Goal: Task Accomplishment & Management: Manage account settings

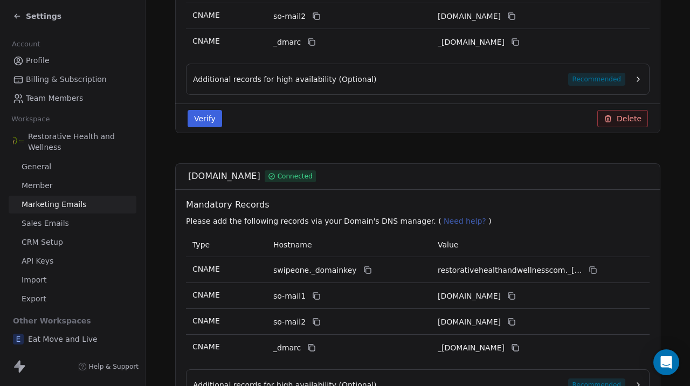
scroll to position [339, 0]
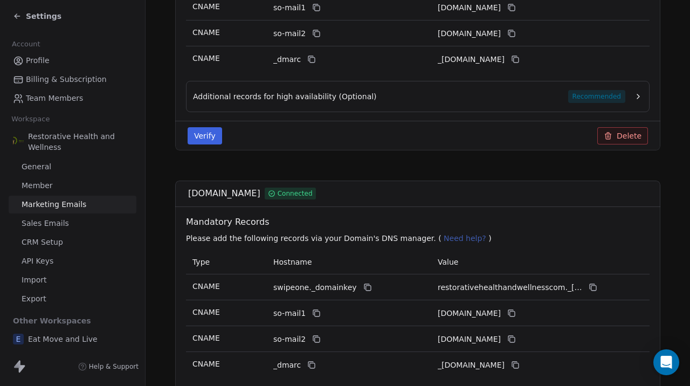
click at [206, 133] on button "Verify" at bounding box center [204, 135] width 34 height 17
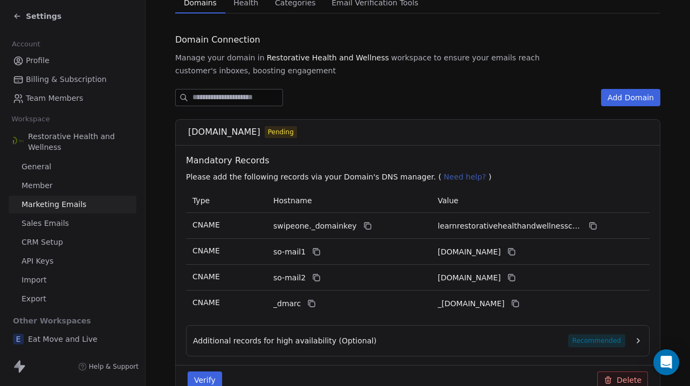
scroll to position [107, 0]
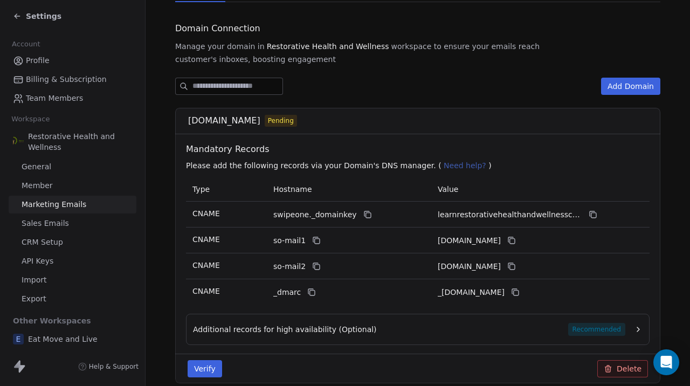
click at [206, 368] on button "Verify" at bounding box center [204, 368] width 34 height 17
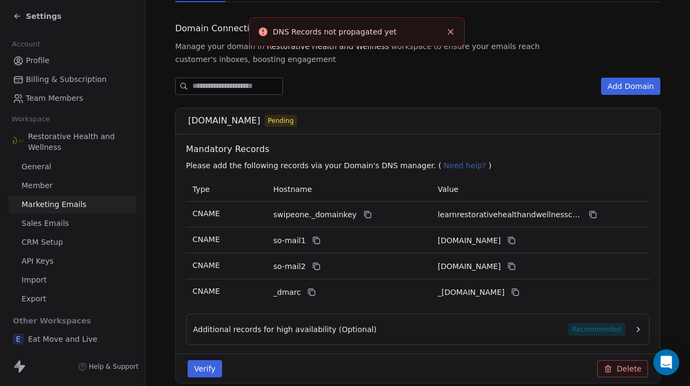
click at [239, 355] on div "Verify Delete" at bounding box center [417, 368] width 485 height 30
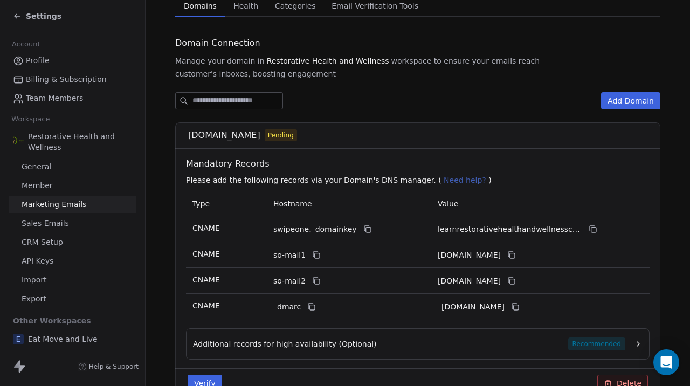
scroll to position [102, 0]
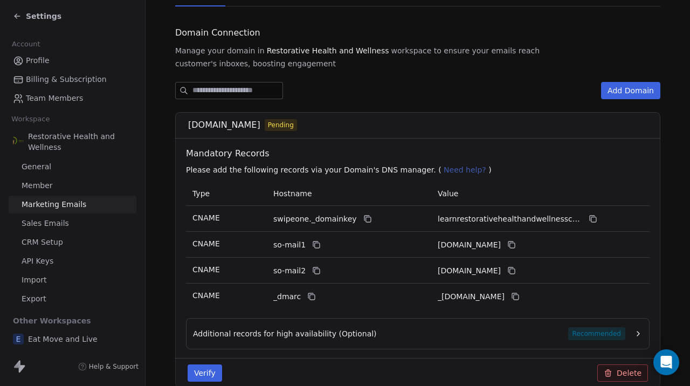
click at [197, 374] on button "Verify" at bounding box center [204, 372] width 34 height 17
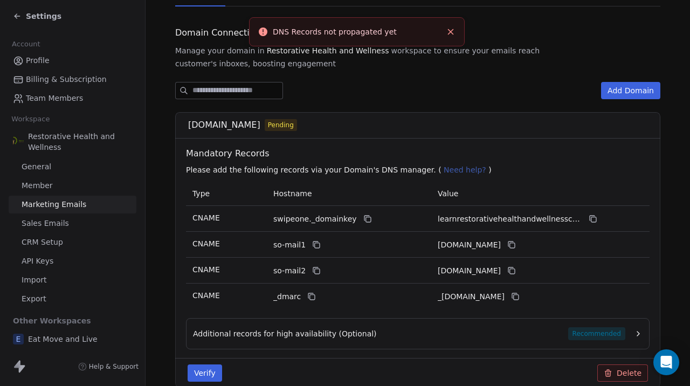
click at [177, 279] on div "[DOMAIN_NAME] Pending Mandatory Records Please add the following records via yo…" at bounding box center [417, 249] width 485 height 275
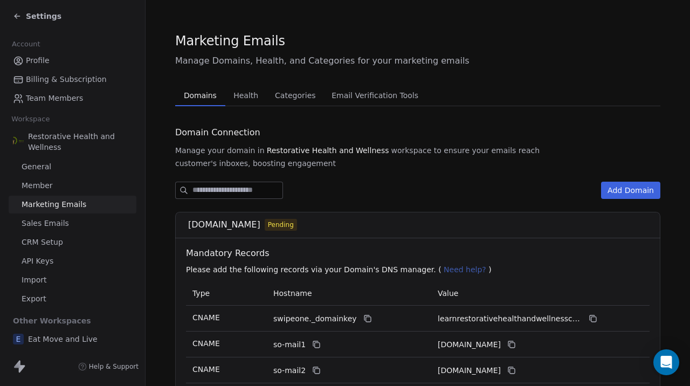
scroll to position [0, 0]
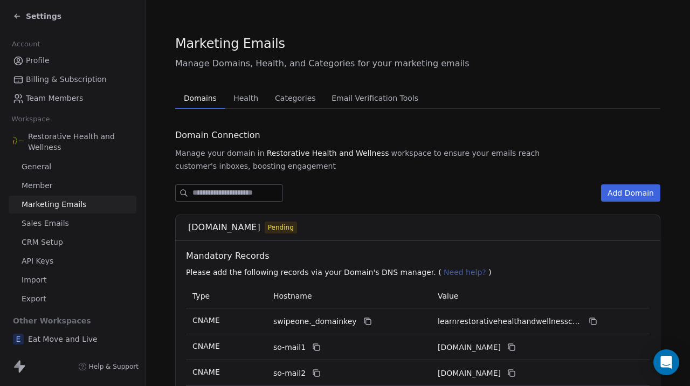
click at [501, 187] on div "Add Domain" at bounding box center [417, 192] width 485 height 17
click at [388, 100] on span "Email Verification Tools" at bounding box center [374, 97] width 95 height 15
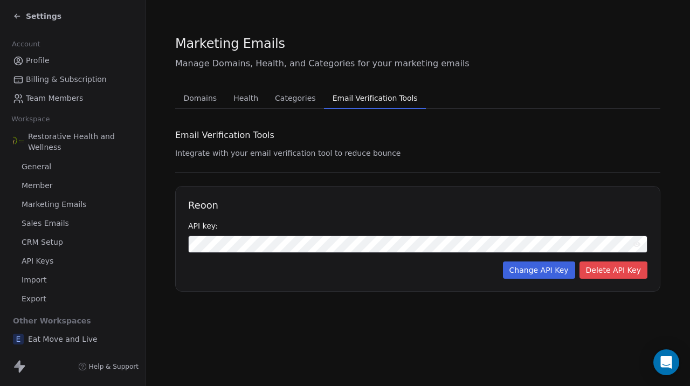
click at [288, 99] on span "Categories" at bounding box center [294, 97] width 49 height 15
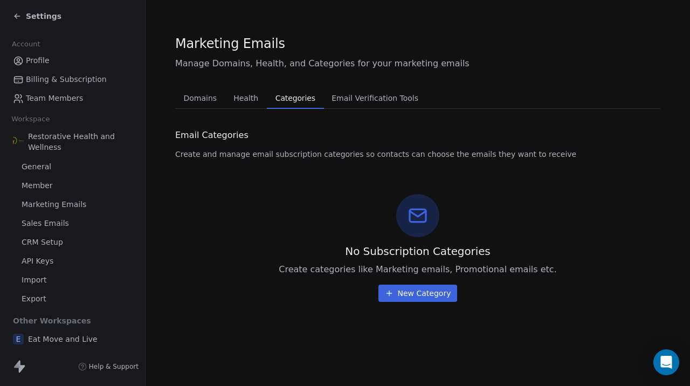
click at [231, 103] on span "Health" at bounding box center [245, 97] width 33 height 15
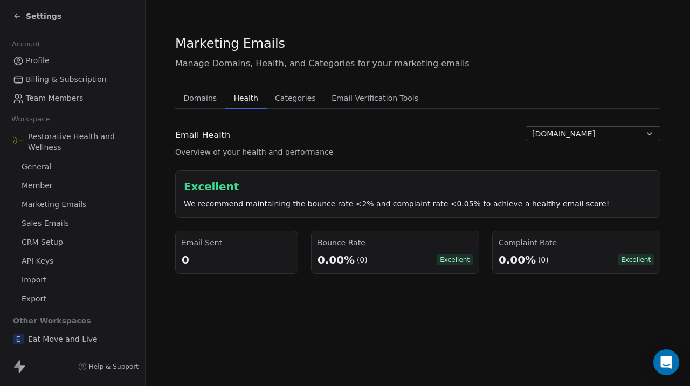
click at [538, 137] on span "[DOMAIN_NAME]" at bounding box center [563, 133] width 63 height 11
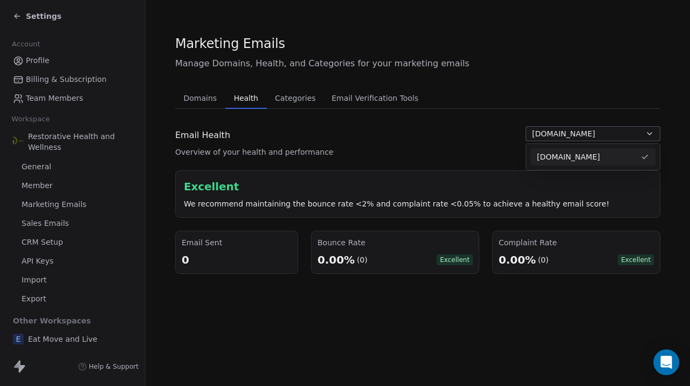
click at [482, 143] on html "Settings Account Profile Billing & Subscription Team Members Workspace Restorat…" at bounding box center [345, 193] width 690 height 386
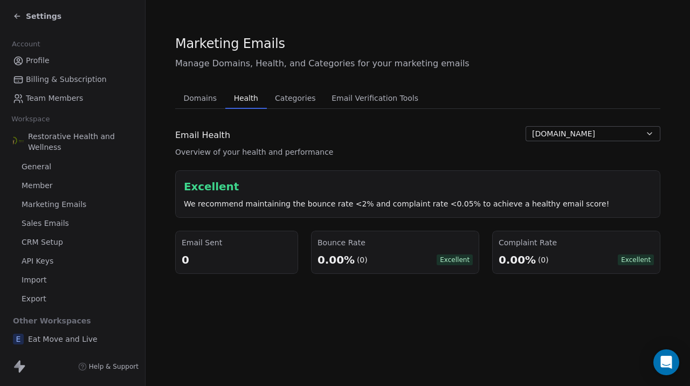
click at [200, 97] on span "Domains" at bounding box center [200, 97] width 42 height 15
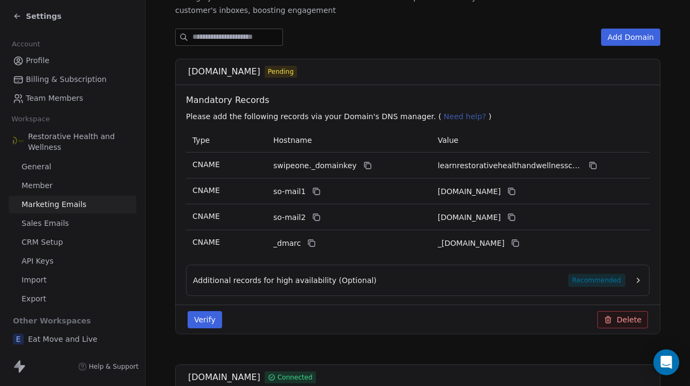
scroll to position [163, 0]
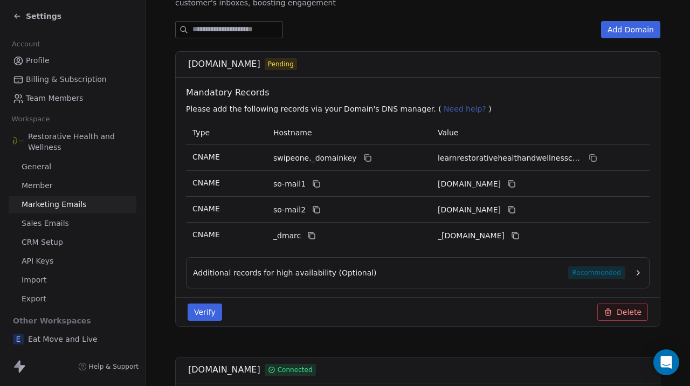
click at [204, 312] on button "Verify" at bounding box center [204, 311] width 34 height 17
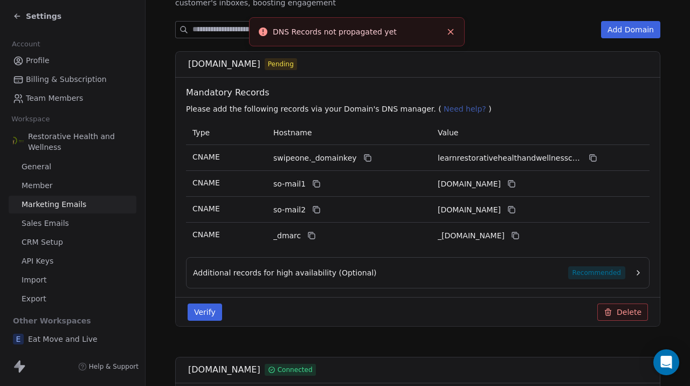
click at [283, 308] on div "Verify Delete" at bounding box center [417, 311] width 473 height 17
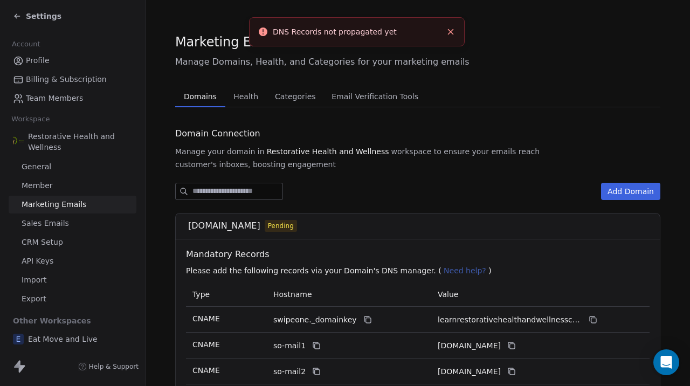
scroll to position [0, 0]
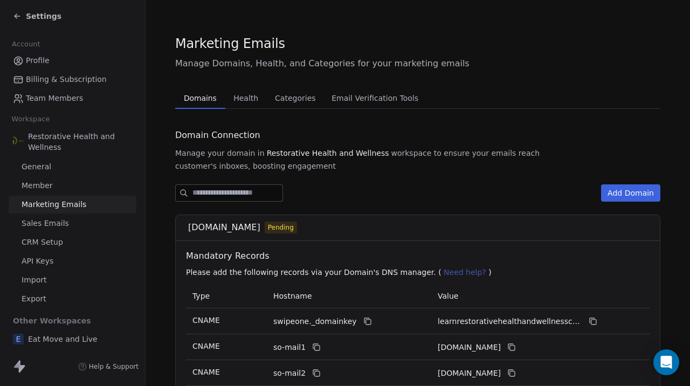
click at [491, 196] on div "Add Domain" at bounding box center [417, 192] width 485 height 17
